Goal: Transaction & Acquisition: Purchase product/service

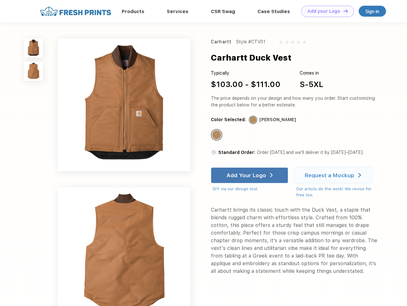
click at [325, 11] on link "Add your Logo Design Tool" at bounding box center [327, 11] width 53 height 11
click at [0, 0] on div "Design Tool" at bounding box center [0, 0] width 0 height 0
click at [342, 11] on link "Add your Logo Design Tool" at bounding box center [327, 11] width 53 height 11
click at [34, 48] on img at bounding box center [33, 48] width 19 height 19
click at [34, 71] on img at bounding box center [33, 71] width 19 height 19
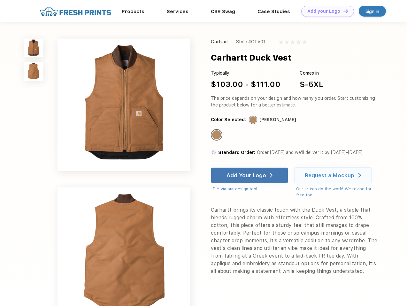
click at [217, 135] on div "Standard Color" at bounding box center [216, 135] width 9 height 9
click at [250, 175] on div "Add Your Logo" at bounding box center [246, 175] width 40 height 6
click at [333, 175] on div "Request a Mockup" at bounding box center [328, 175] width 49 height 6
